Goal: Transaction & Acquisition: Book appointment/travel/reservation

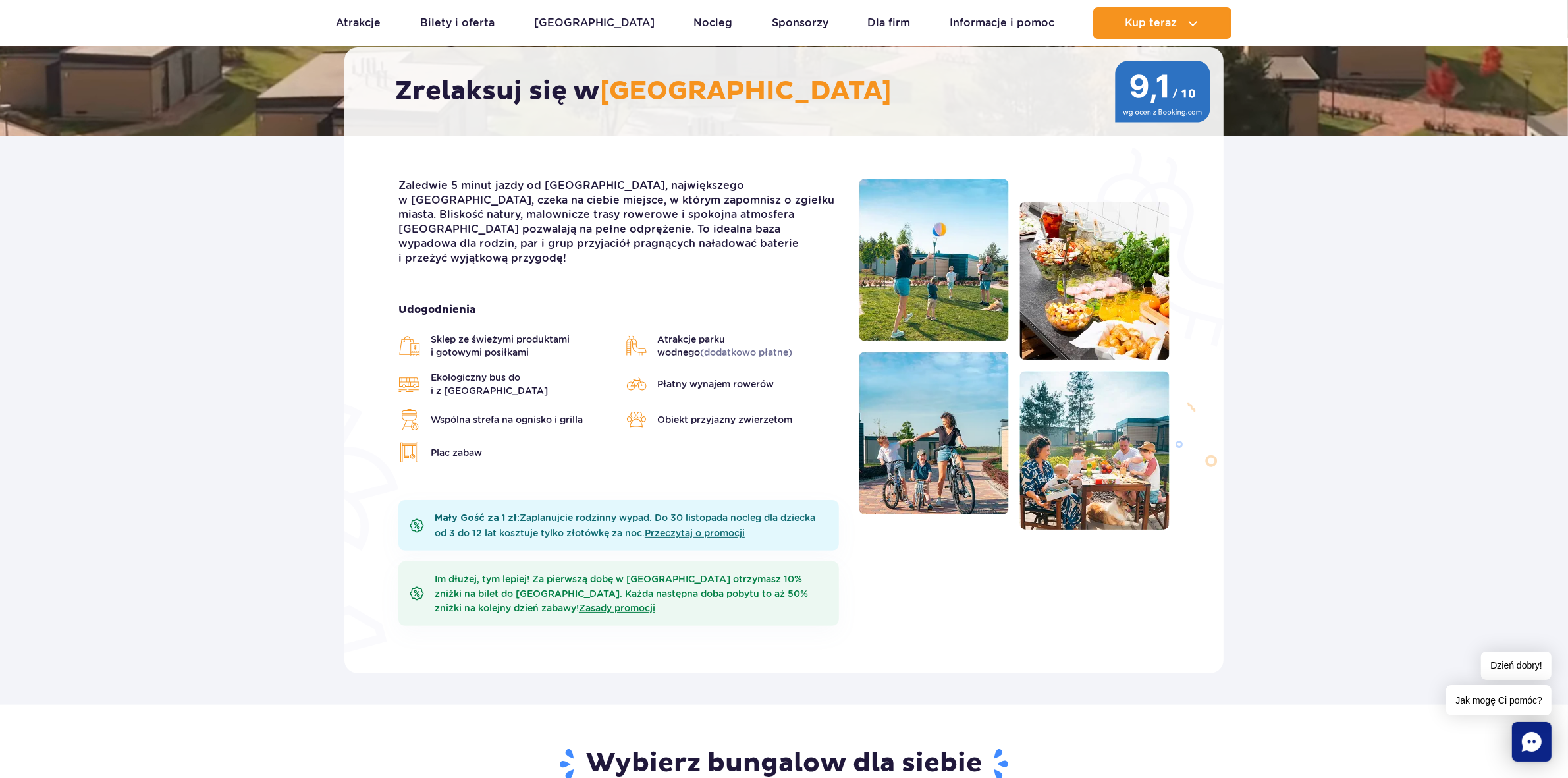
scroll to position [247, 0]
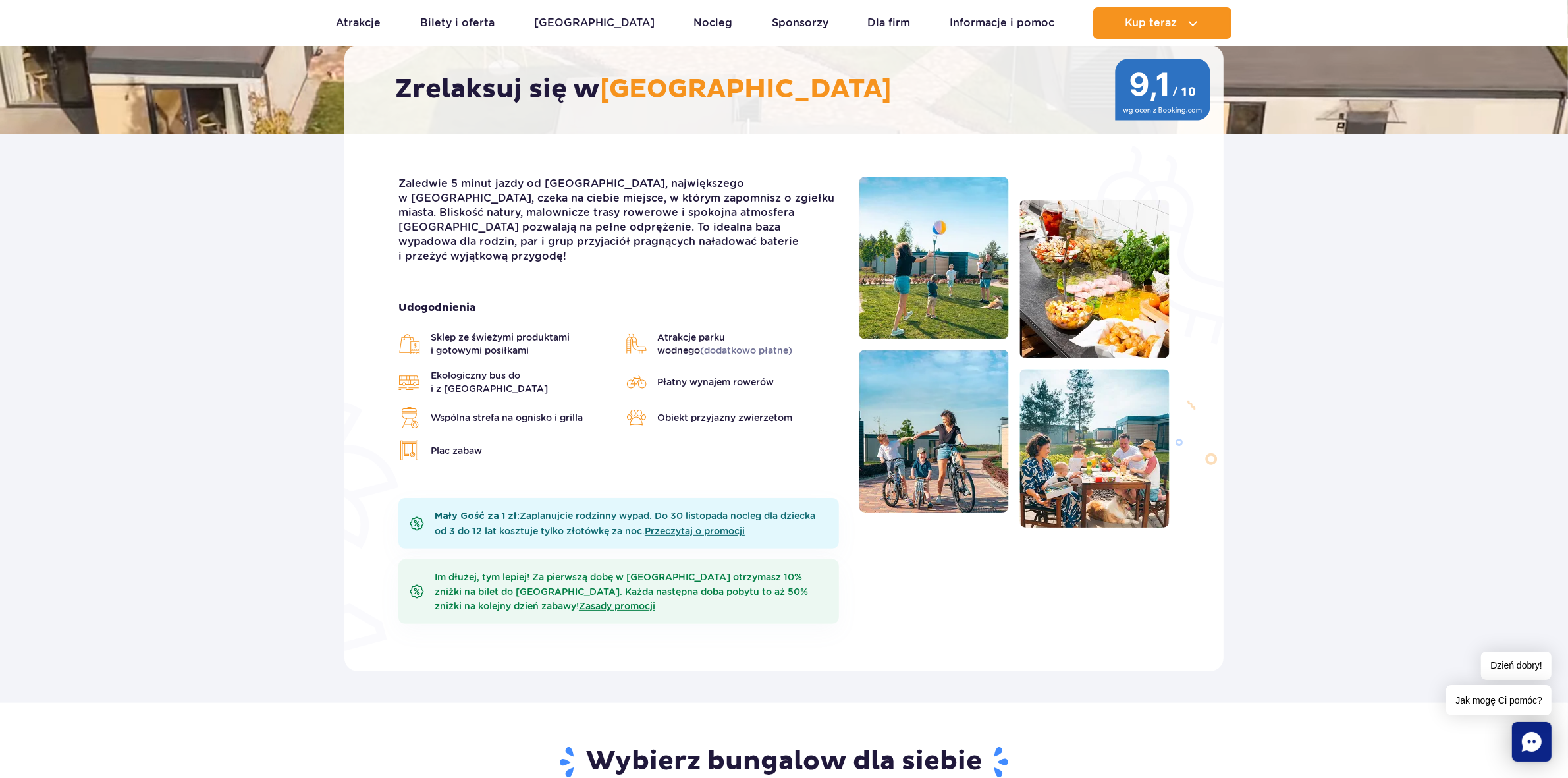
click at [950, 253] on img at bounding box center [933, 258] width 150 height 163
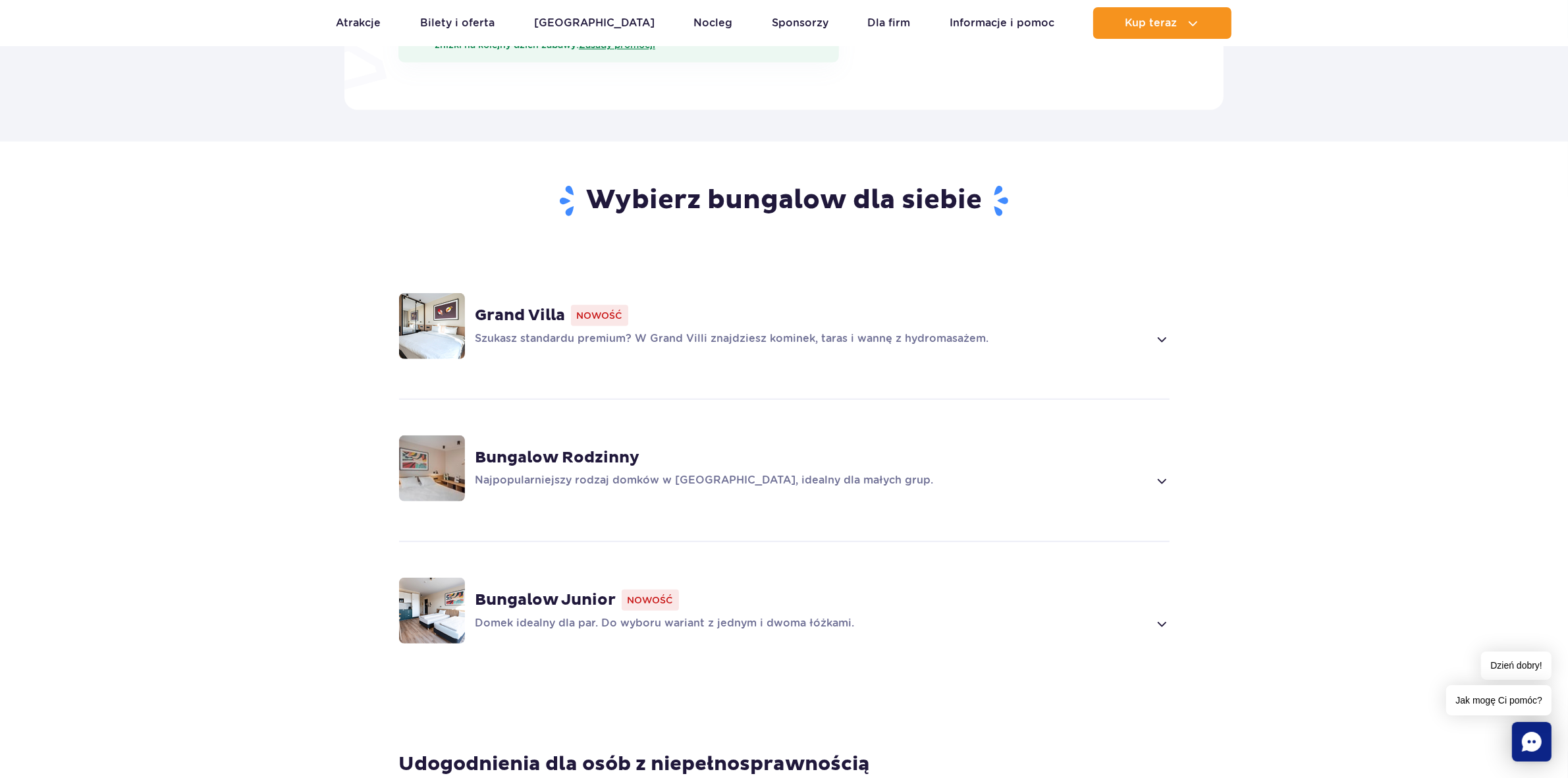
scroll to position [824, 0]
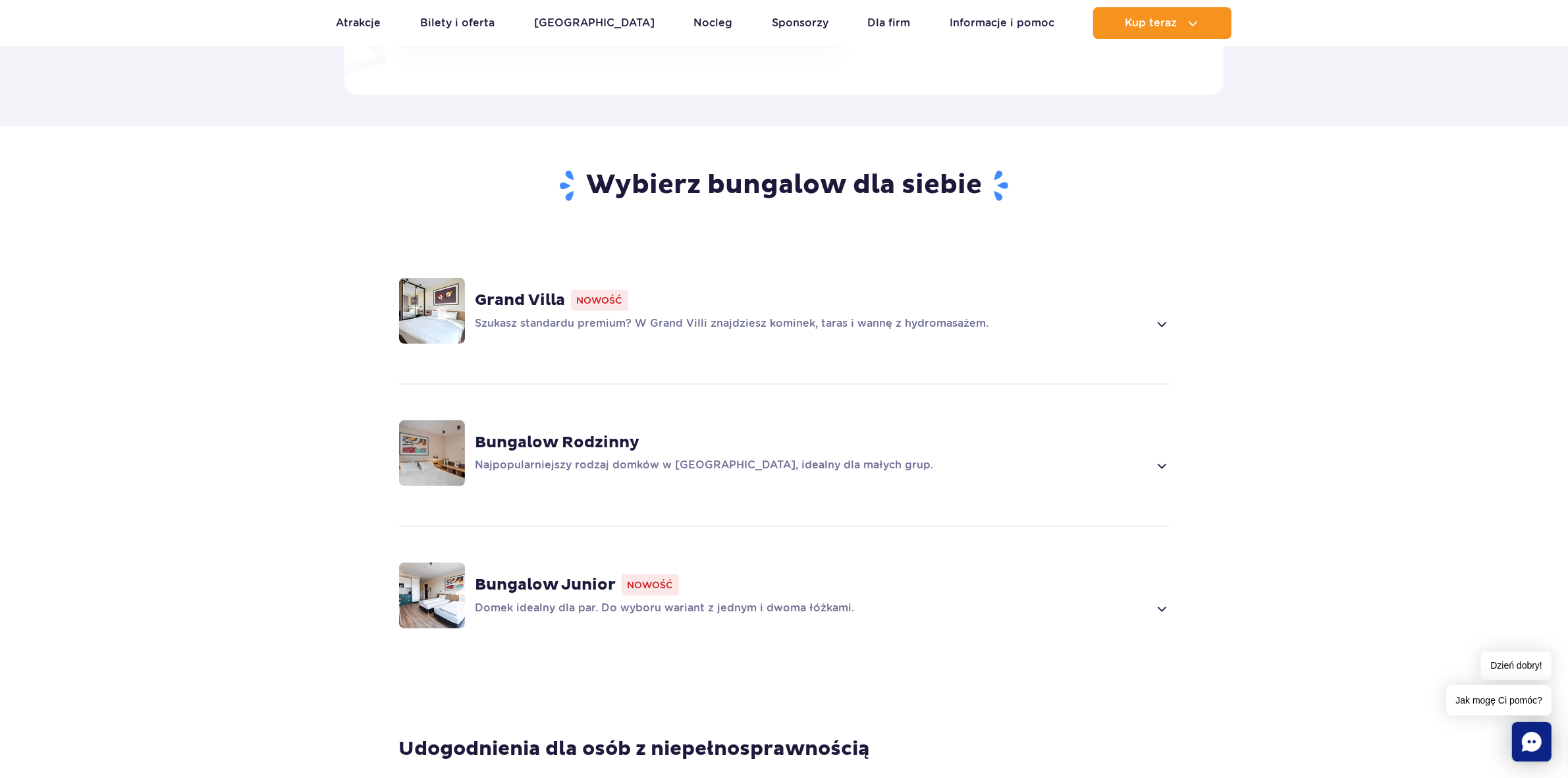
click at [602, 432] on strong "Bungalow Rodzinny" at bounding box center [558, 442] width 165 height 20
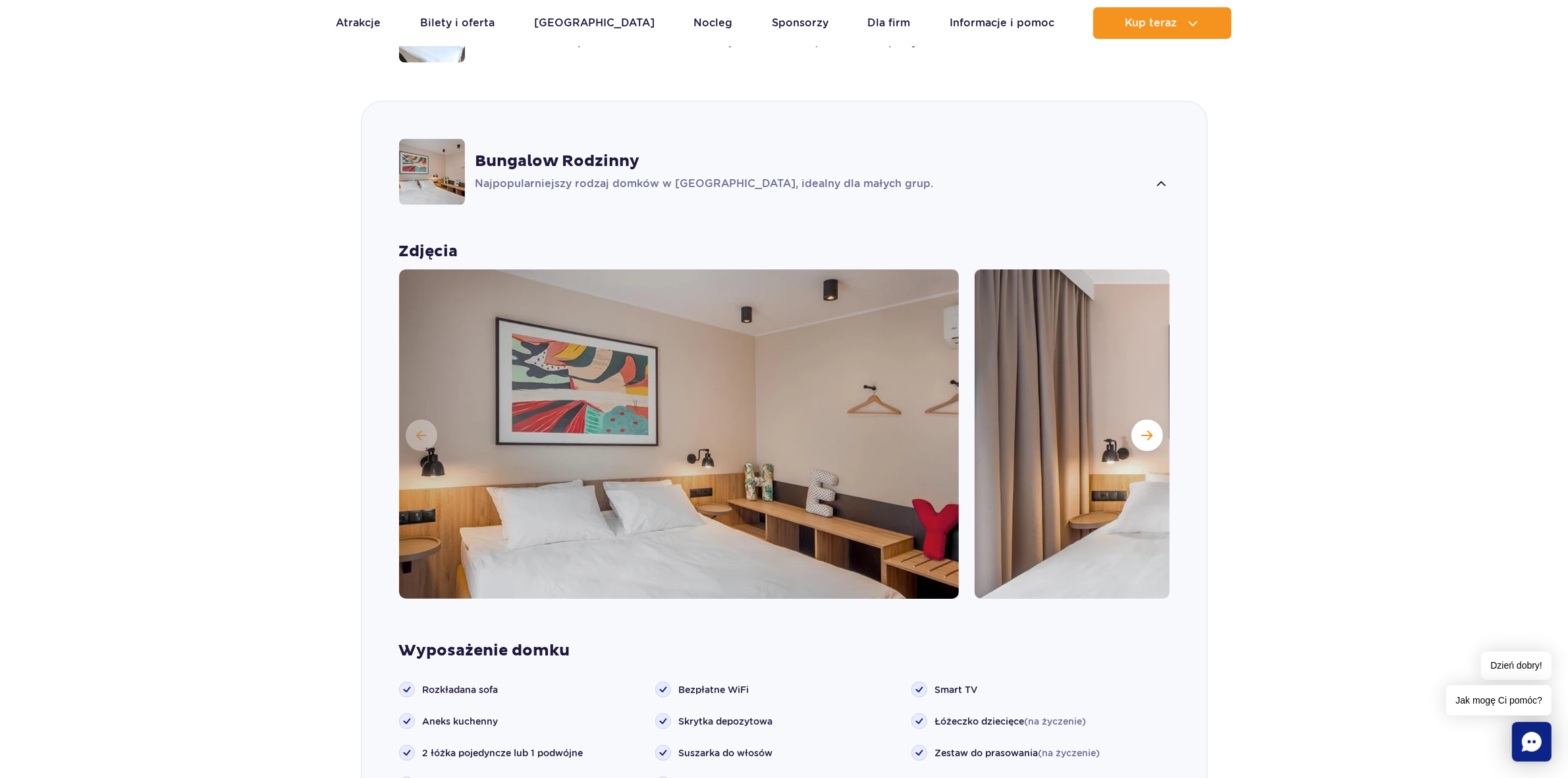
scroll to position [1124, 0]
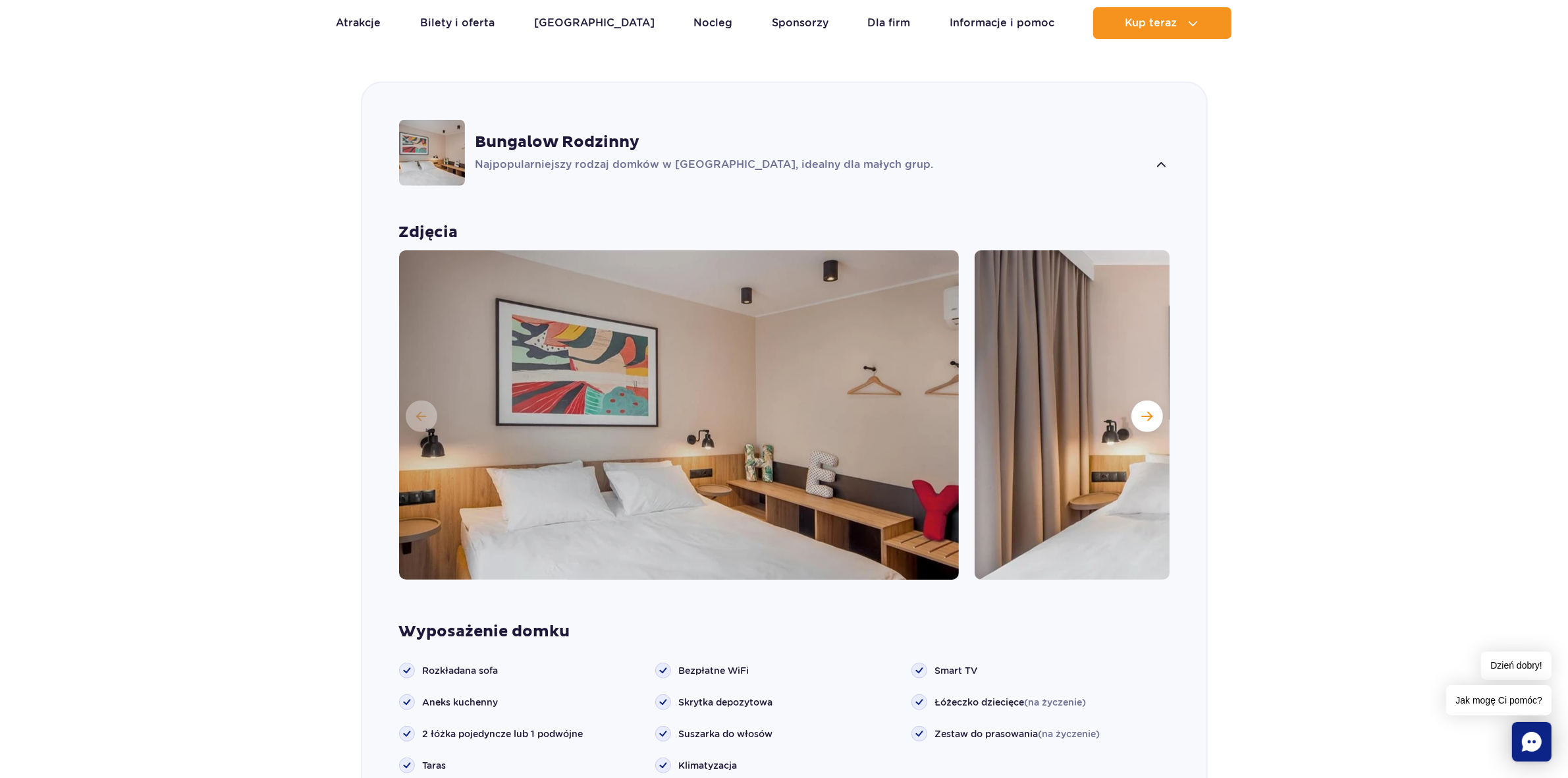
click at [695, 348] on img at bounding box center [679, 414] width 559 height 329
click at [1150, 410] on span "Następny slajd" at bounding box center [1147, 416] width 11 height 12
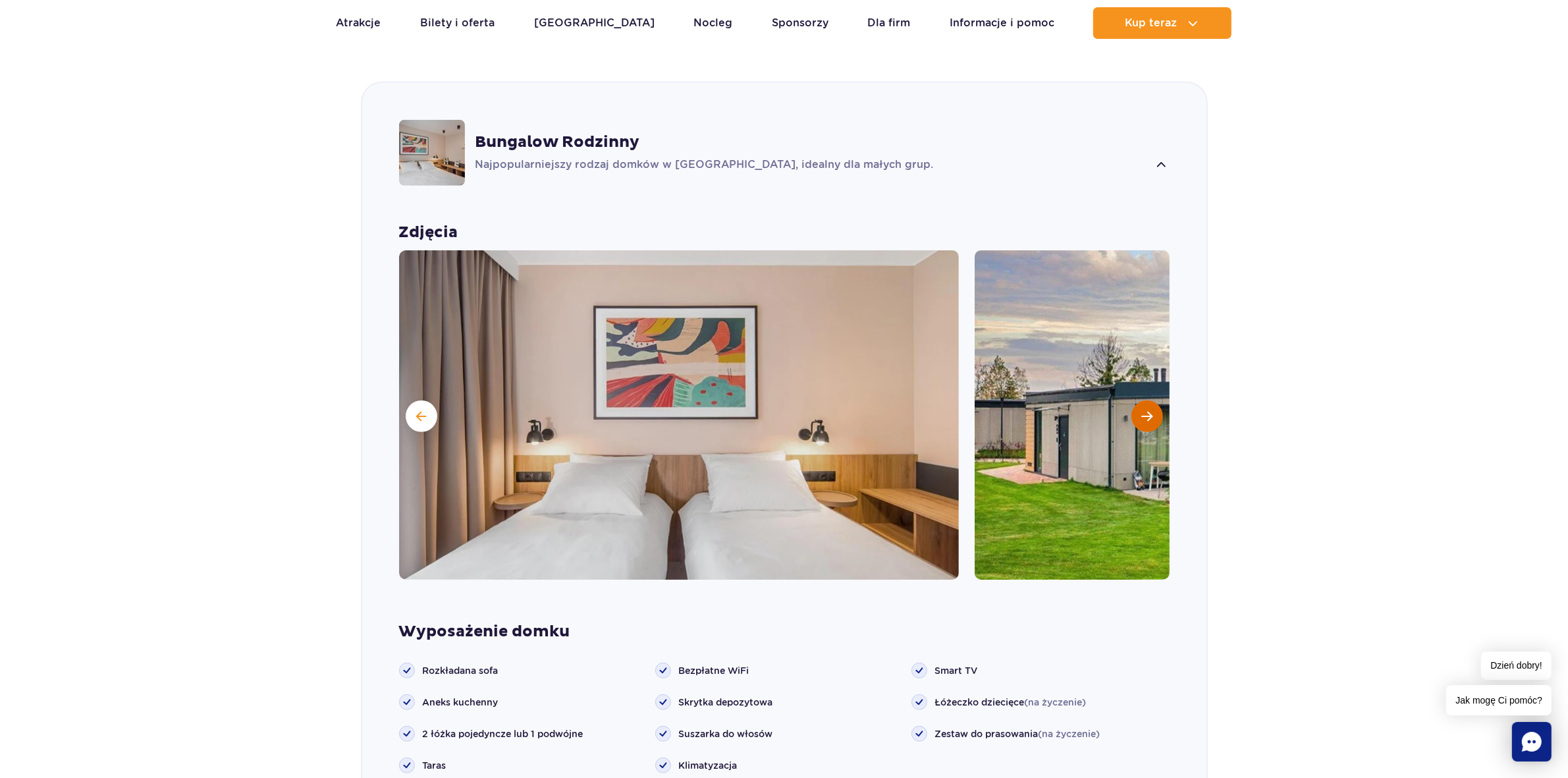
click at [1150, 410] on span "Następny slajd" at bounding box center [1147, 416] width 11 height 12
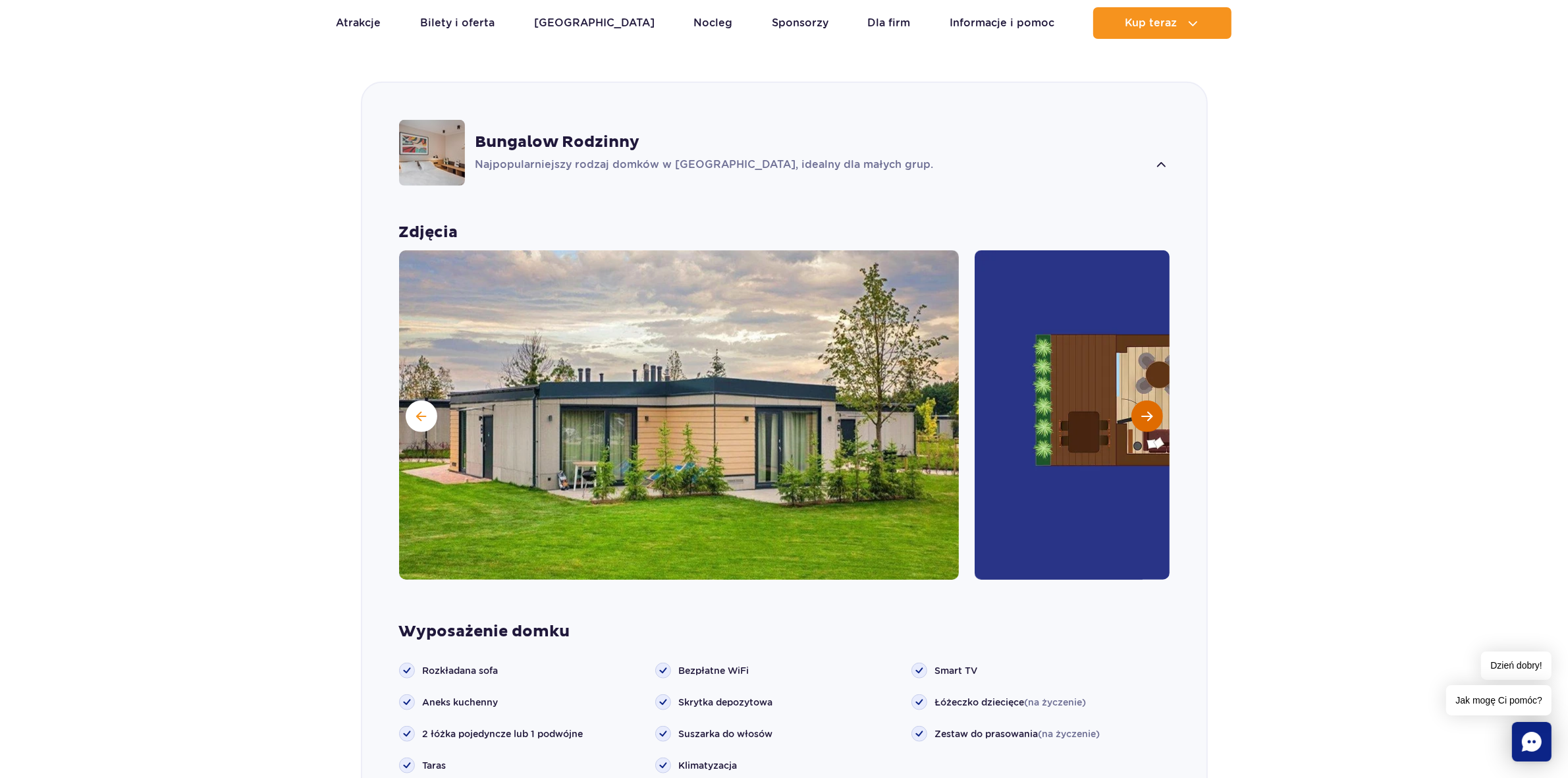
click at [1150, 410] on span "Następny slajd" at bounding box center [1147, 416] width 11 height 12
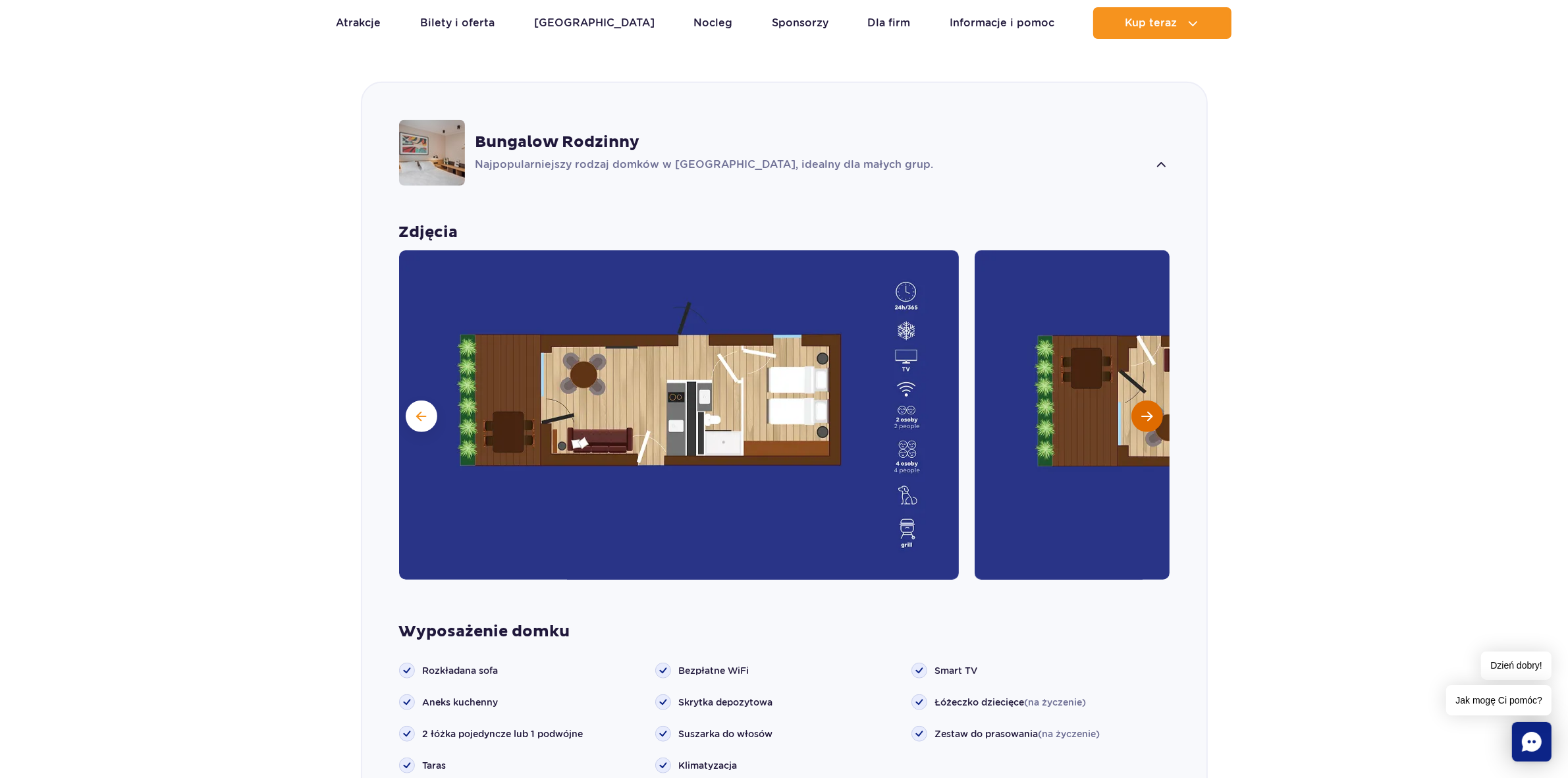
click at [1150, 410] on span "Następny slajd" at bounding box center [1147, 416] width 11 height 12
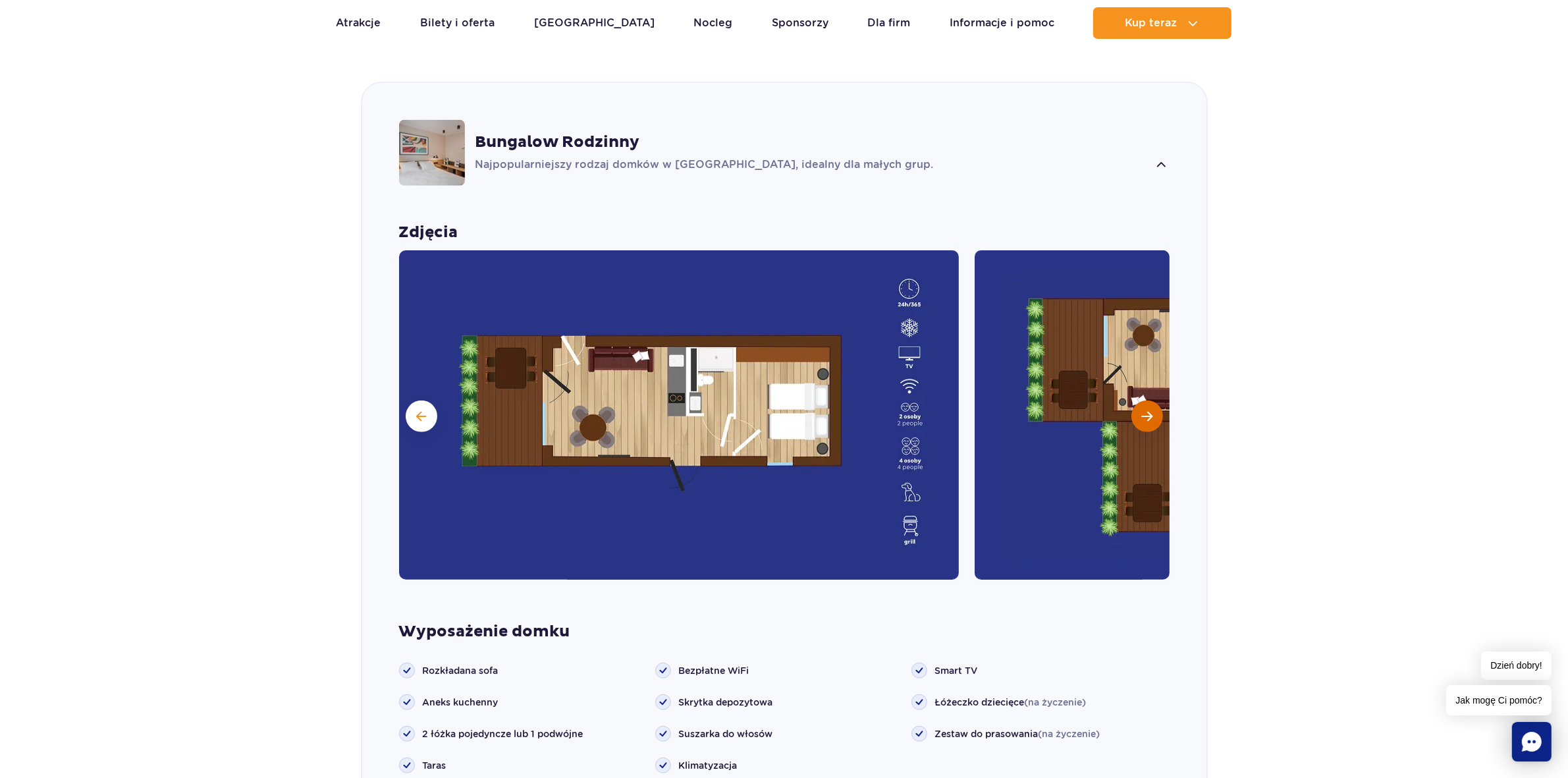
click at [1150, 400] on button "Następny slajd" at bounding box center [1148, 416] width 32 height 32
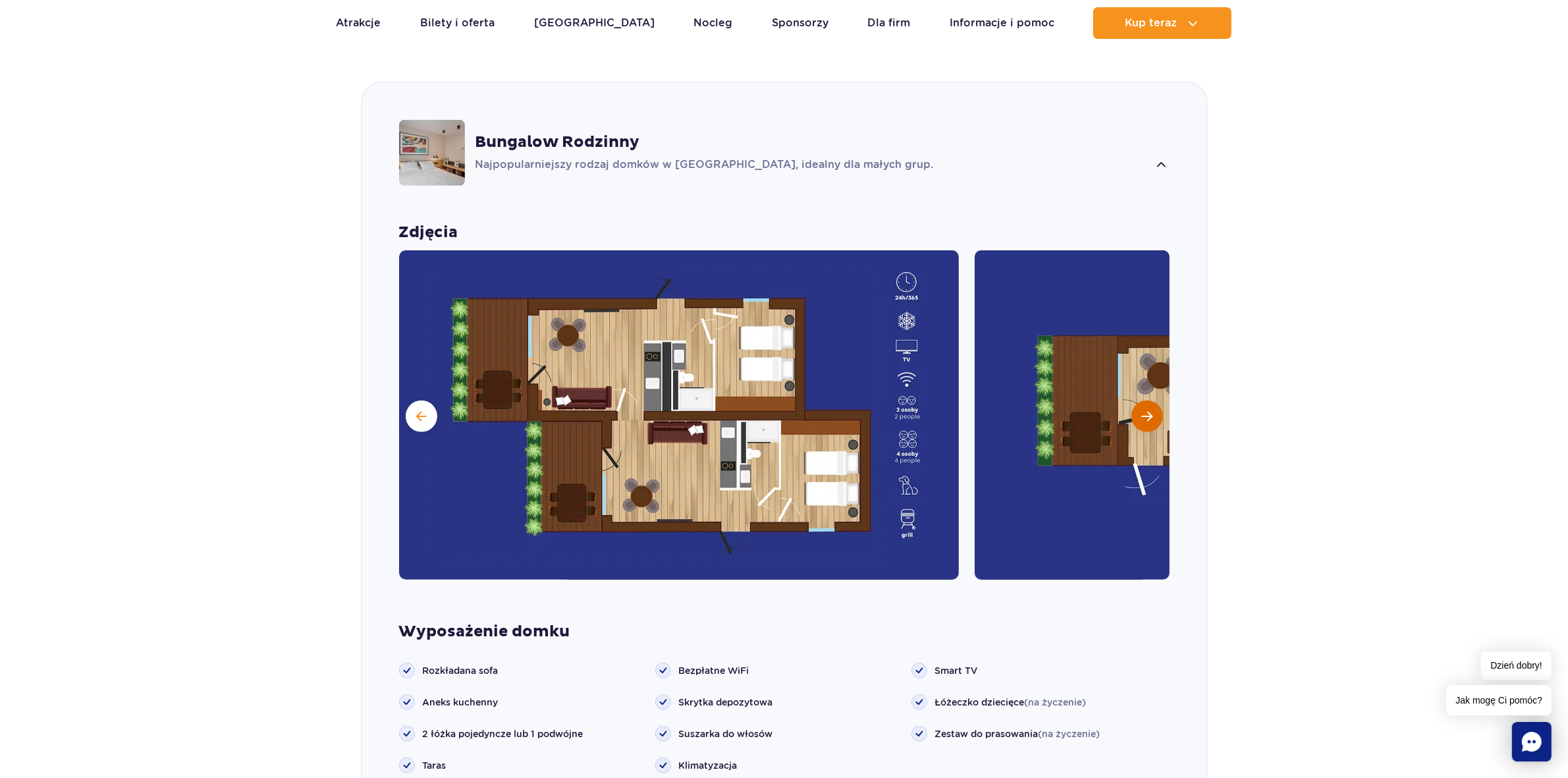
click at [1150, 400] on button "Następny slajd" at bounding box center [1148, 416] width 32 height 32
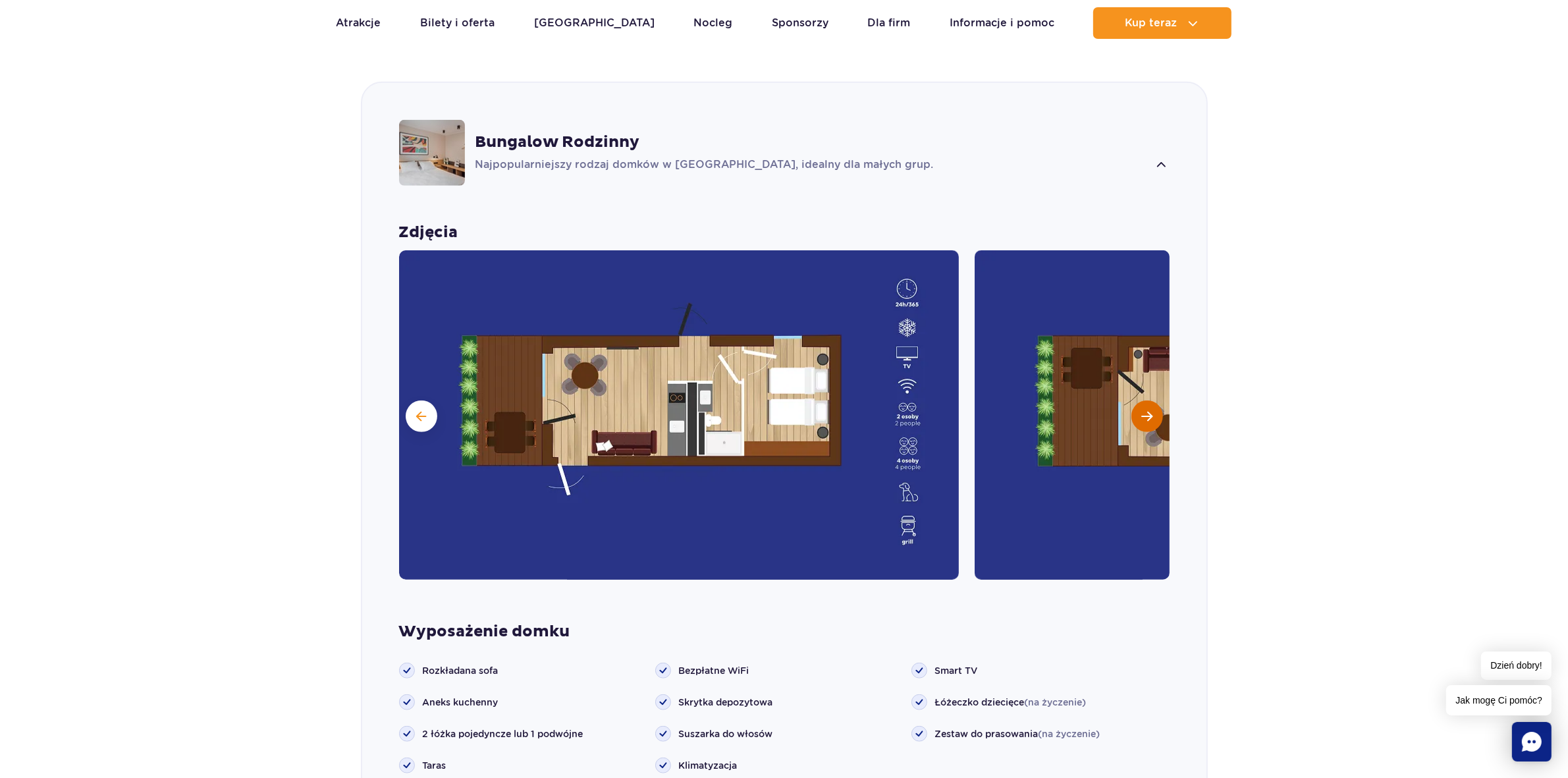
click at [1150, 400] on button "Następny slajd" at bounding box center [1148, 416] width 32 height 32
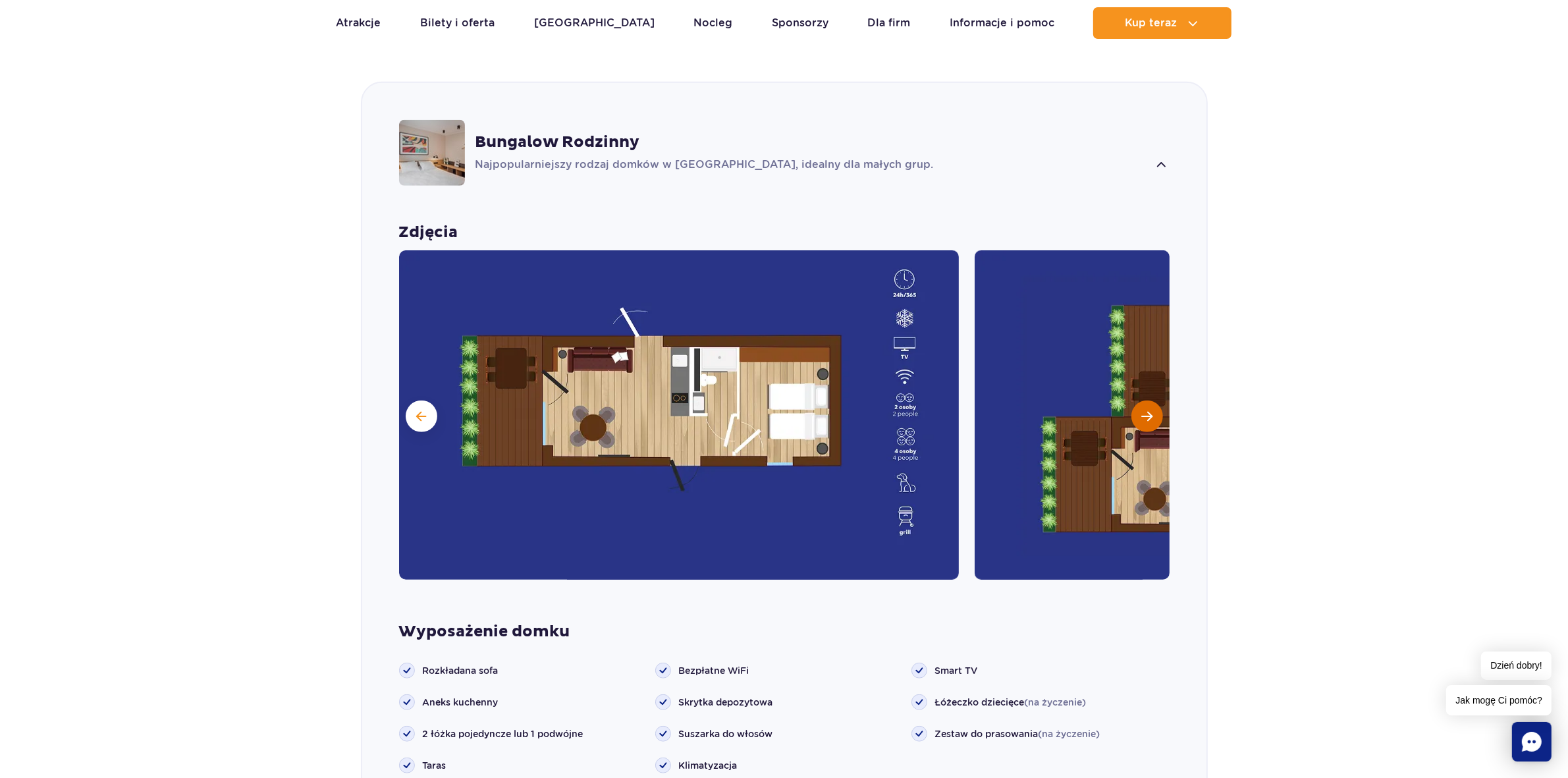
click at [1150, 400] on button "Następny slajd" at bounding box center [1148, 416] width 32 height 32
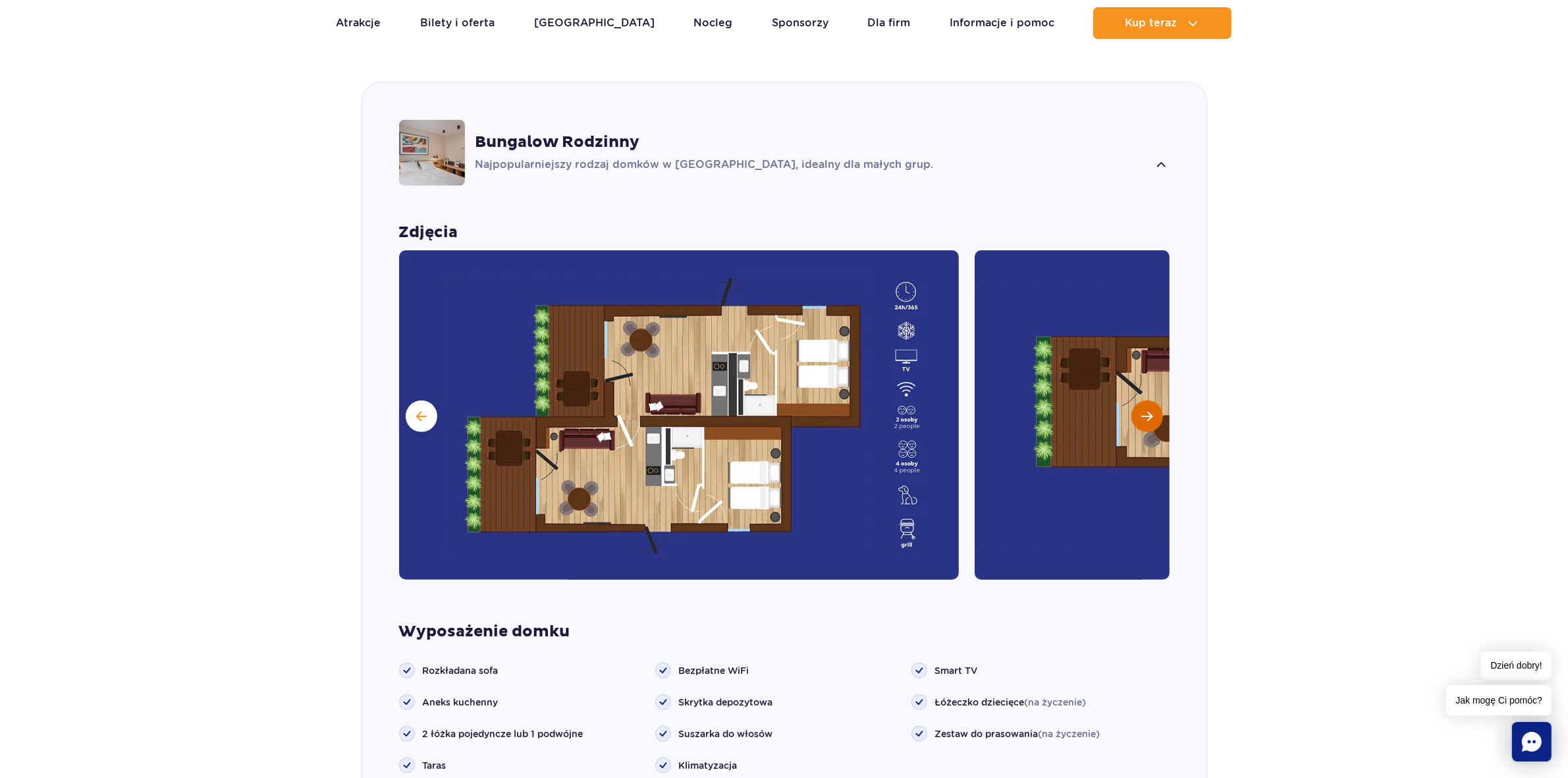
click at [1150, 400] on button "Następny slajd" at bounding box center [1148, 416] width 32 height 32
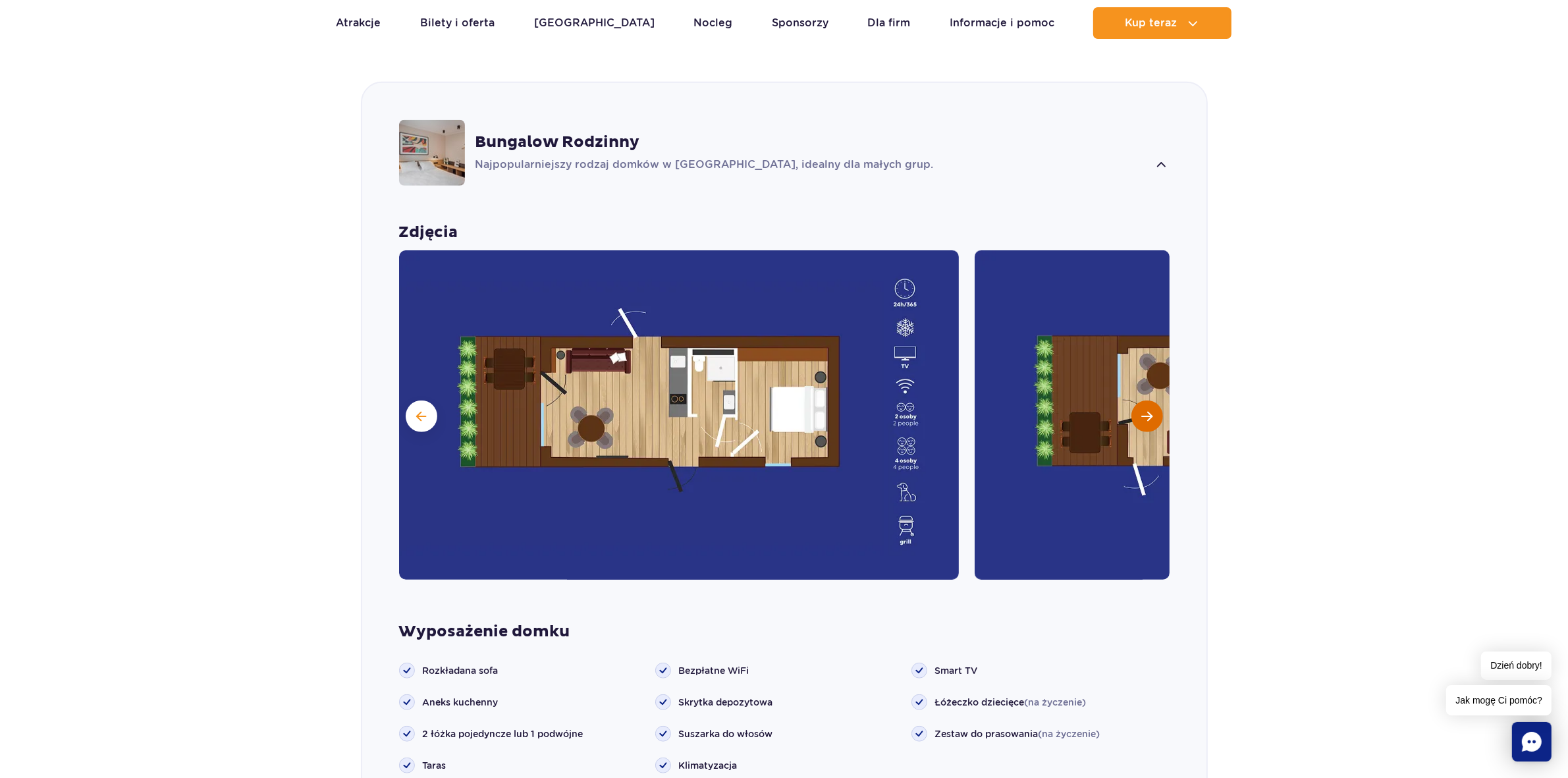
click at [1151, 400] on button "Następny slajd" at bounding box center [1148, 416] width 32 height 32
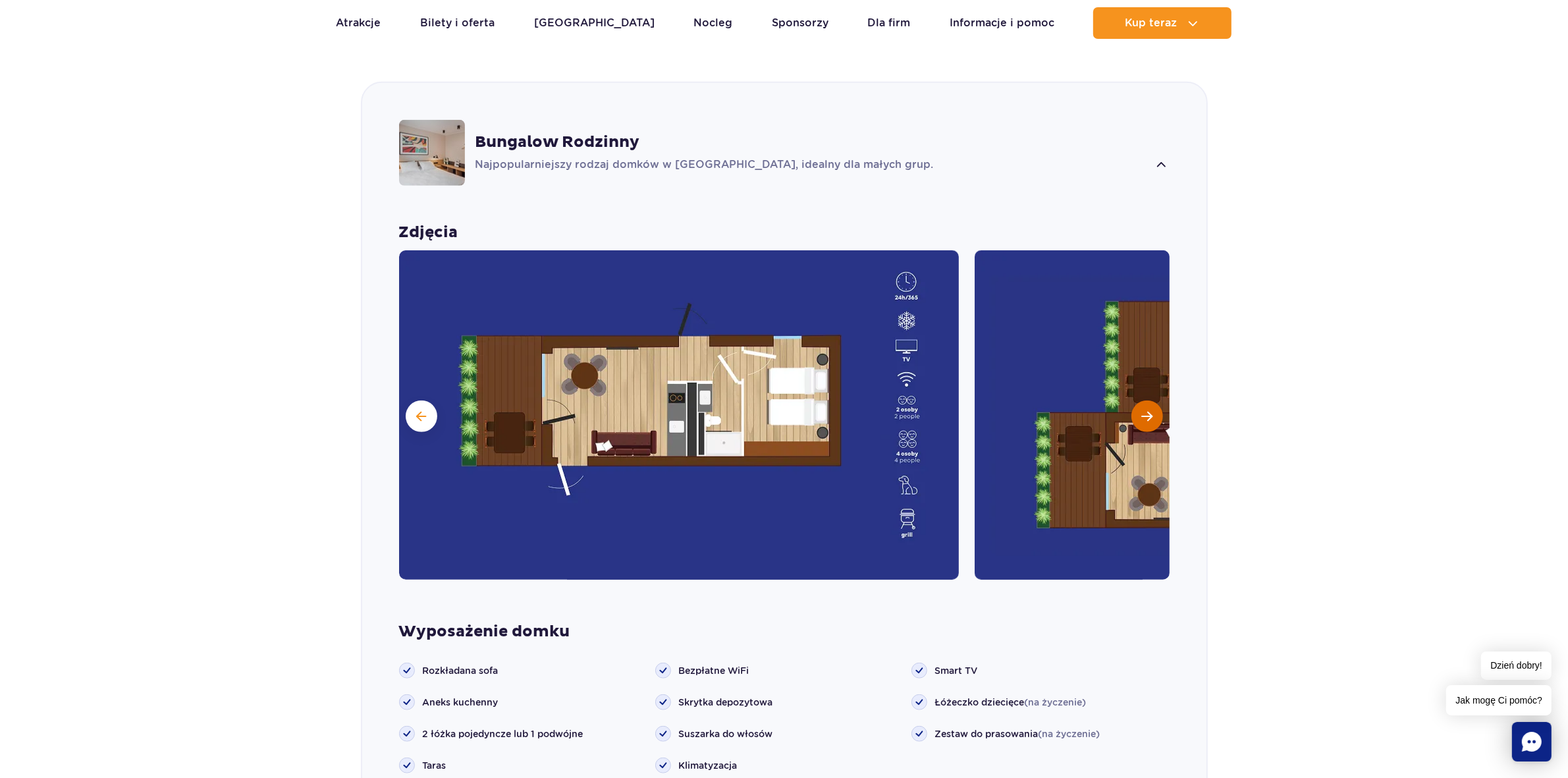
click at [1151, 400] on button "Następny slajd" at bounding box center [1148, 416] width 32 height 32
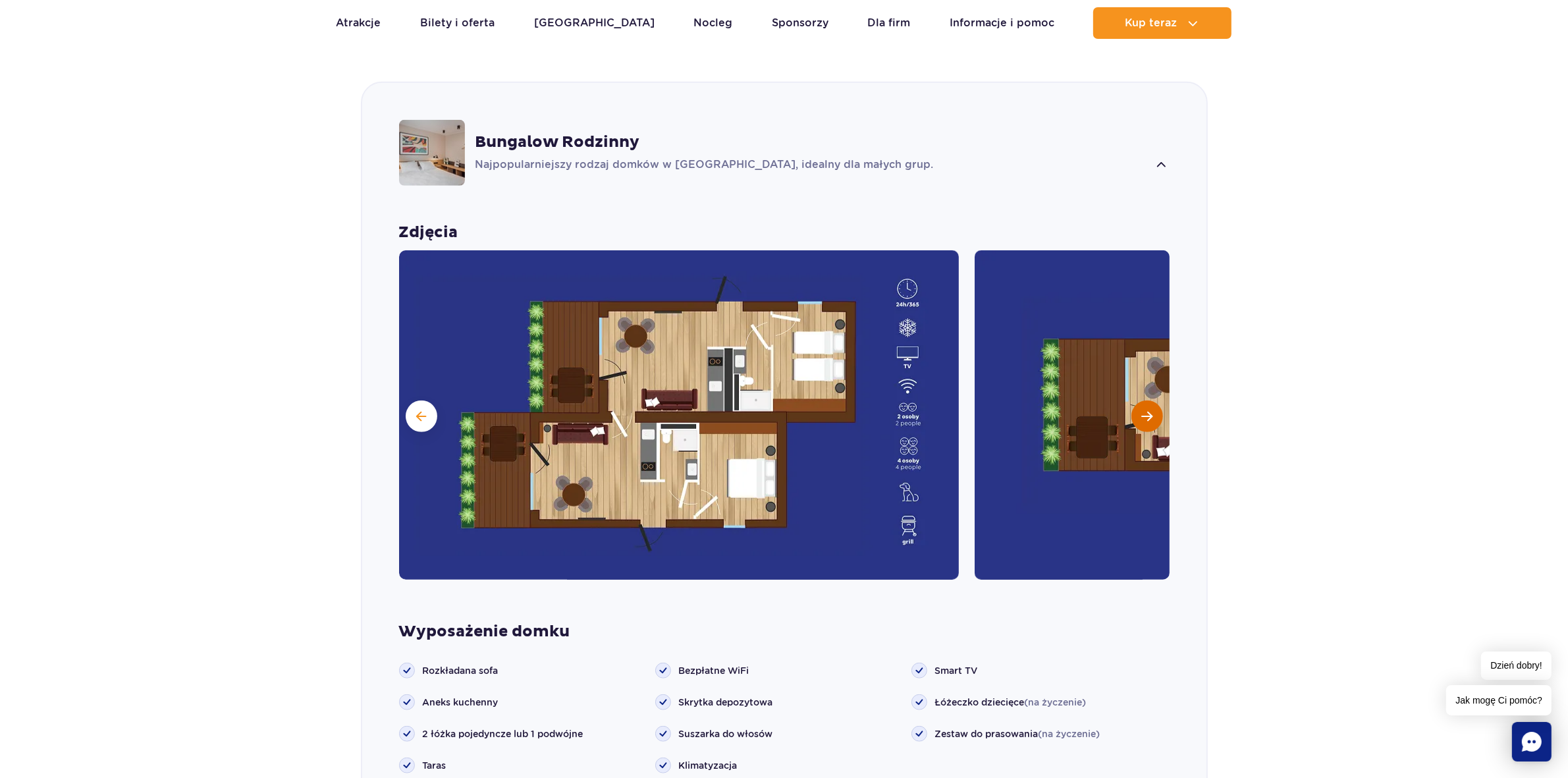
click at [1151, 400] on button "Następny slajd" at bounding box center [1148, 416] width 32 height 32
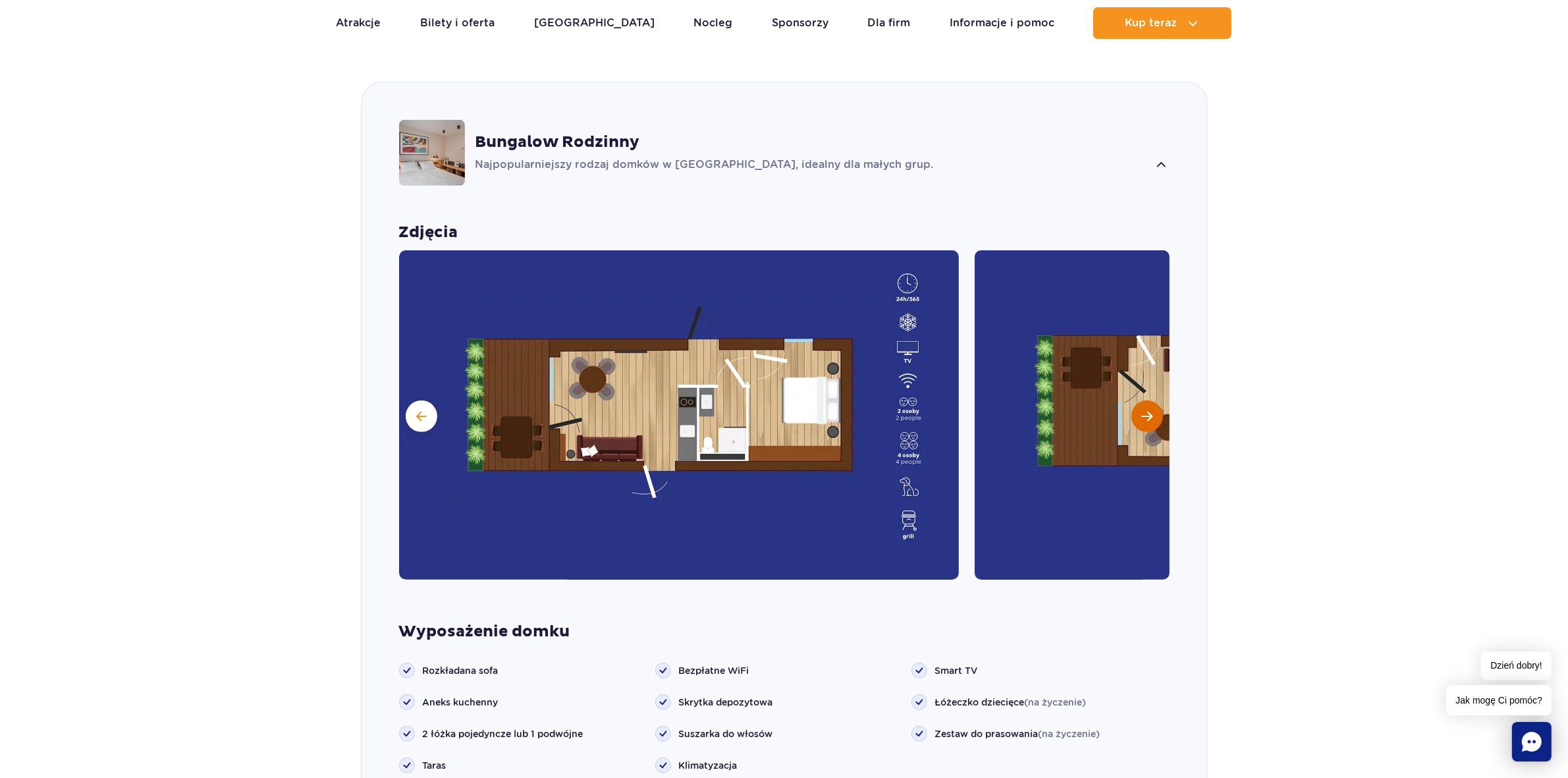
click at [1151, 400] on button "Następny slajd" at bounding box center [1148, 416] width 32 height 32
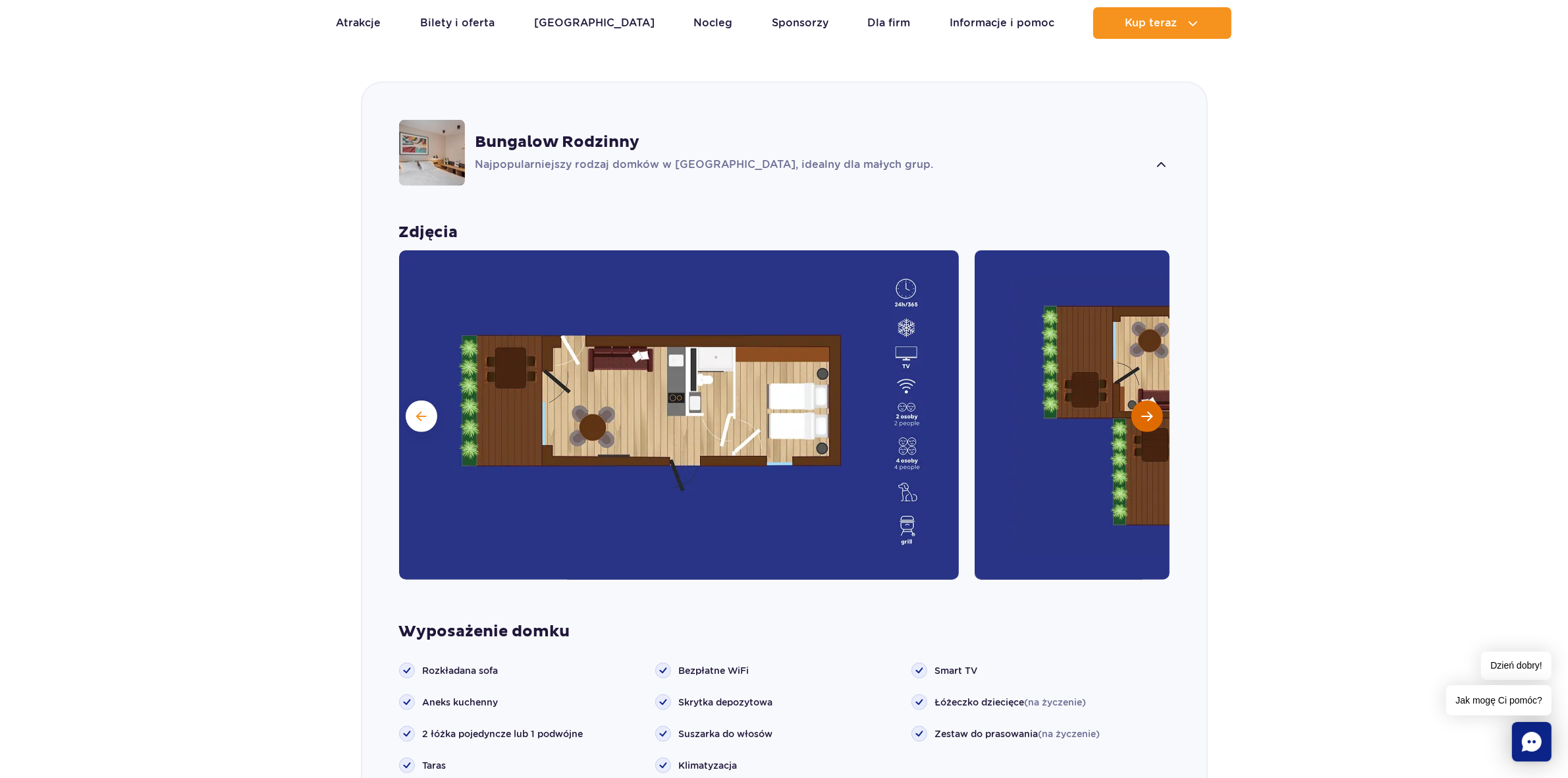
click at [1152, 400] on button "Następny slajd" at bounding box center [1148, 416] width 32 height 32
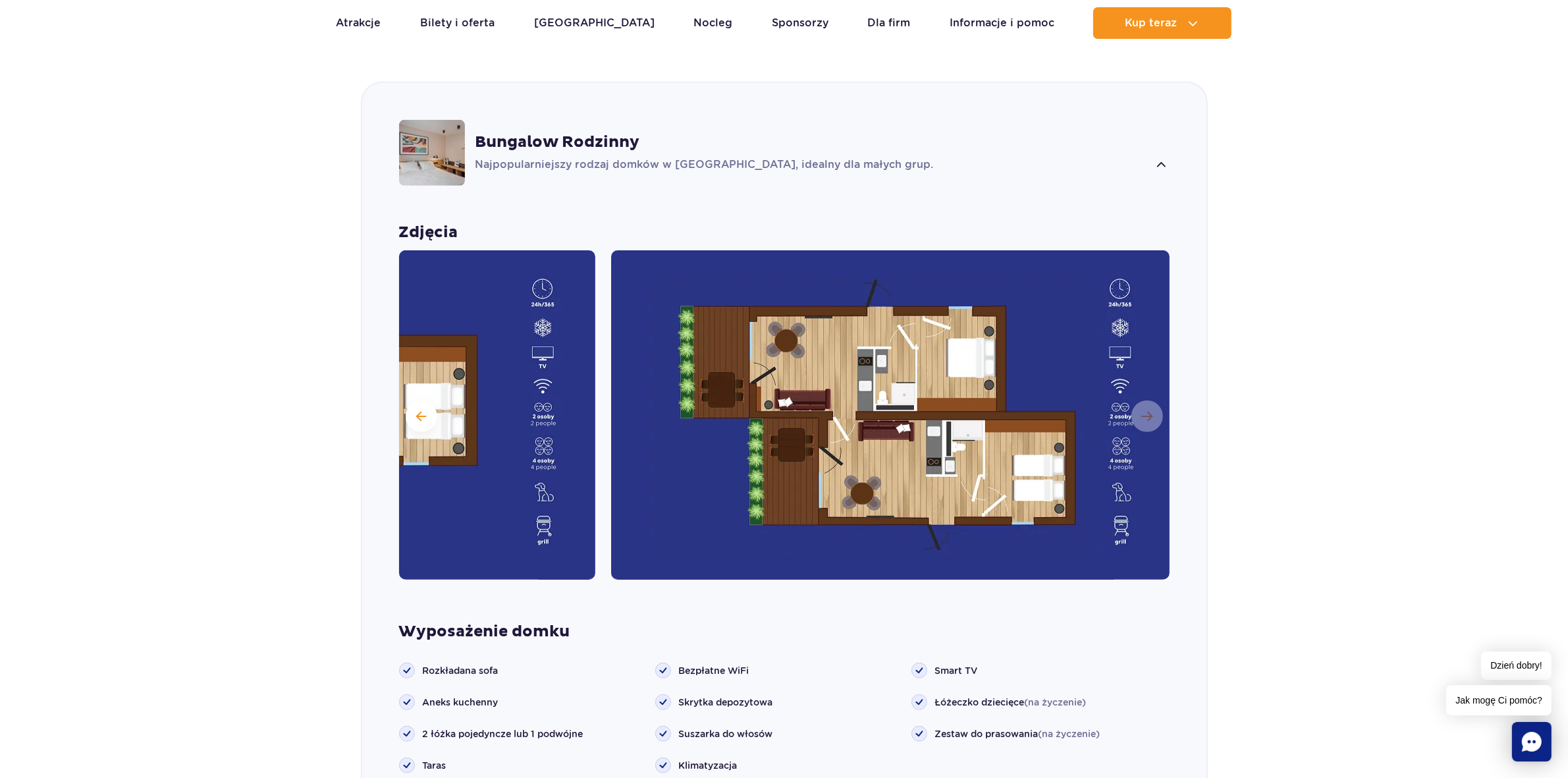
click at [1153, 384] on img at bounding box center [890, 414] width 559 height 329
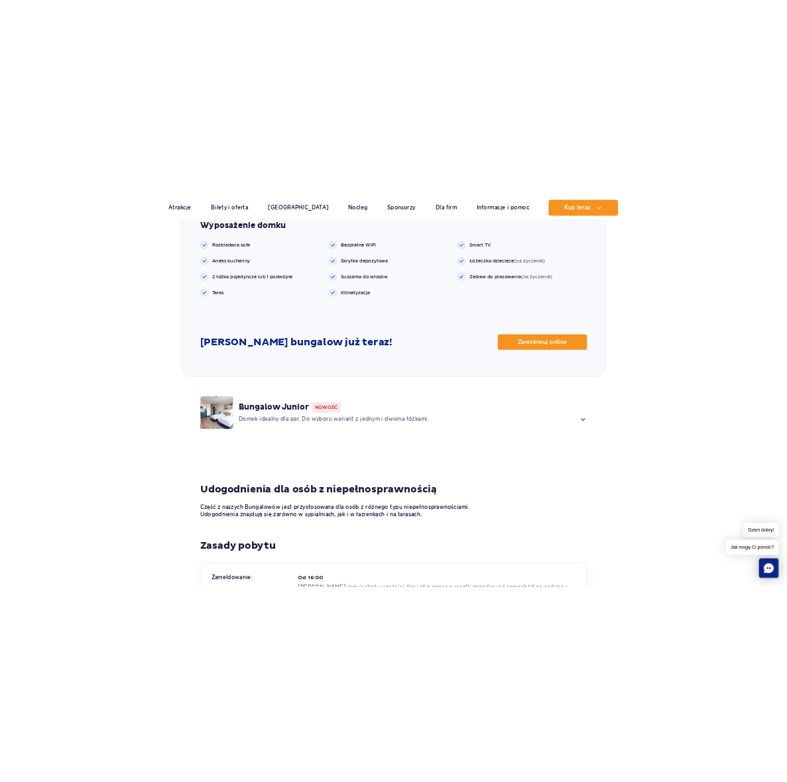
scroll to position [1711, 0]
